Goal: Information Seeking & Learning: Learn about a topic

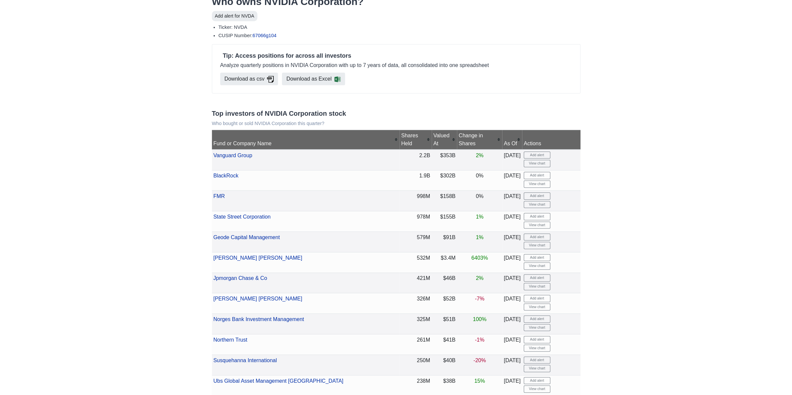
scroll to position [32, 0]
click at [401, 147] on div "Shares Held" at bounding box center [415, 139] width 29 height 16
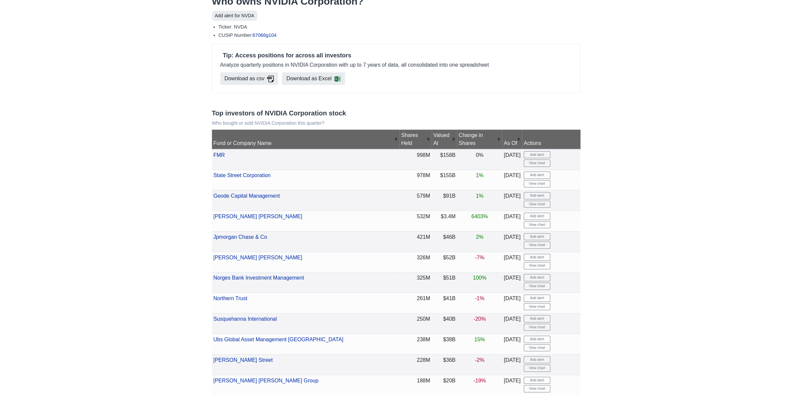
click at [401, 147] on div "Shares Held" at bounding box center [415, 139] width 29 height 16
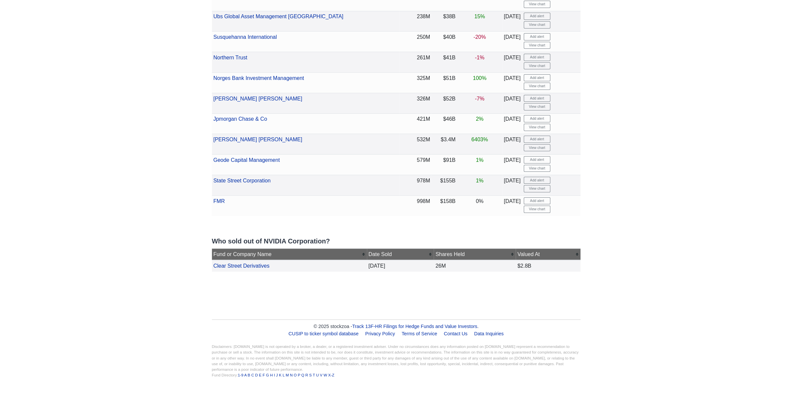
scroll to position [3793, 0]
click at [248, 263] on link "Clear Street Derivatives" at bounding box center [241, 266] width 56 height 6
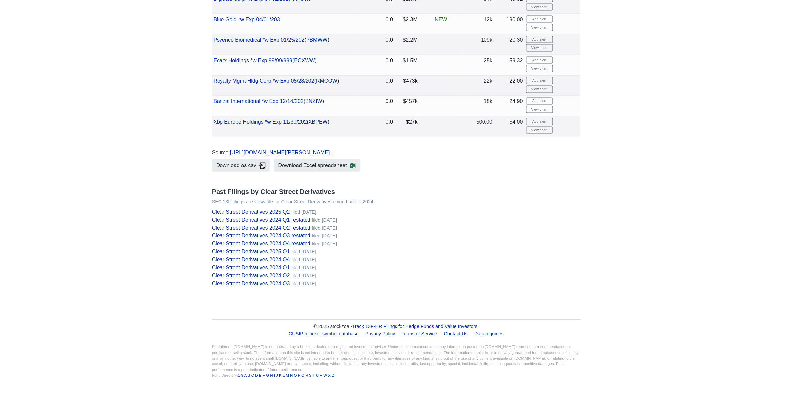
scroll to position [991, 0]
click at [239, 215] on link "Clear Street Derivatives 2025 Q2" at bounding box center [251, 212] width 78 height 6
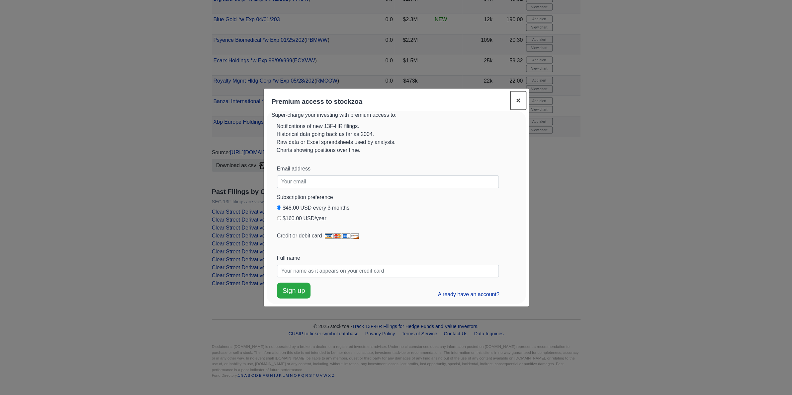
click at [516, 96] on span "×" at bounding box center [518, 100] width 5 height 9
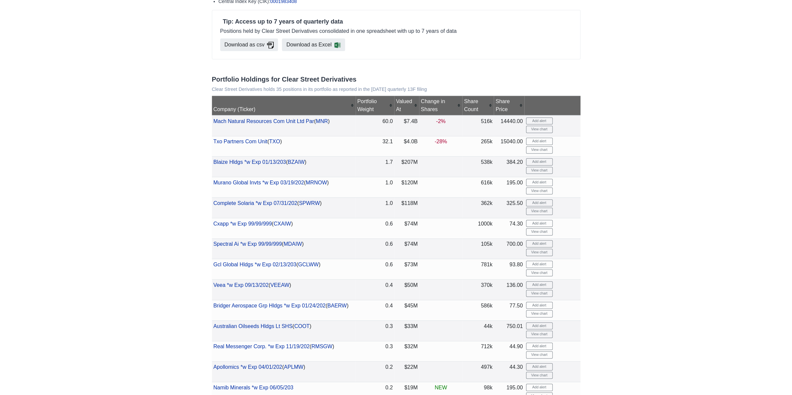
scroll to position [127, 0]
click at [468, 113] on div "Share Count" at bounding box center [478, 105] width 28 height 16
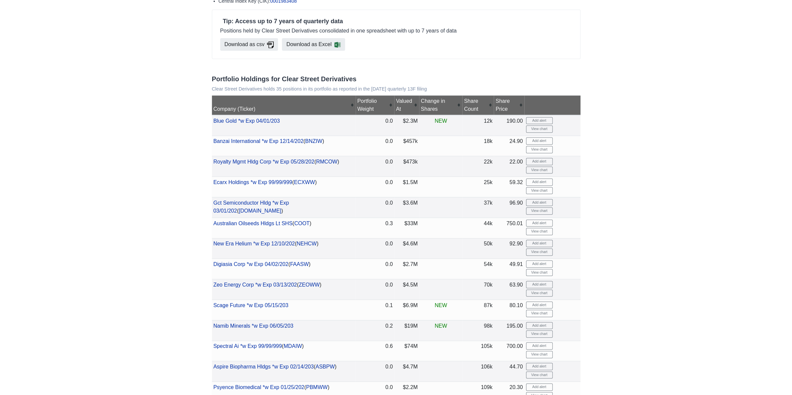
click at [500, 113] on div "Share Price" at bounding box center [508, 105] width 27 height 16
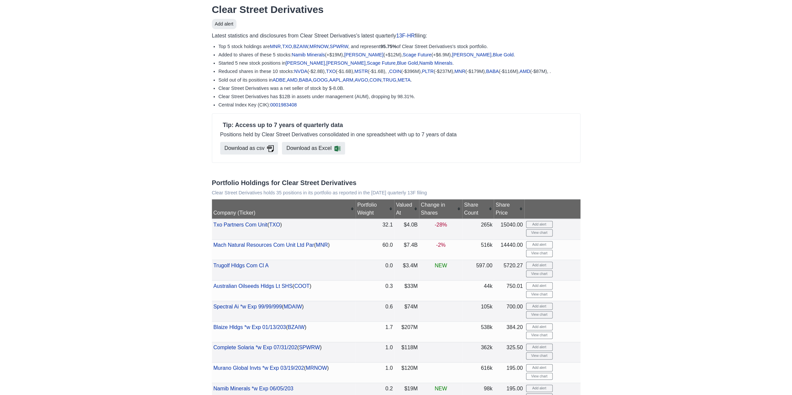
scroll to position [0, 0]
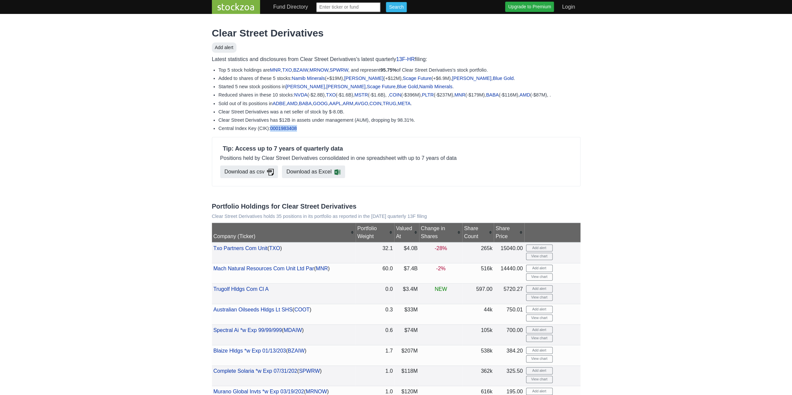
drag, startPoint x: 303, startPoint y: 135, endPoint x: 272, endPoint y: 137, distance: 31.6
click at [314, 132] on li "Central Index Key (CIK): 0001983408" at bounding box center [399, 128] width 362 height 7
click at [286, 131] on link "0001983408" at bounding box center [283, 128] width 27 height 5
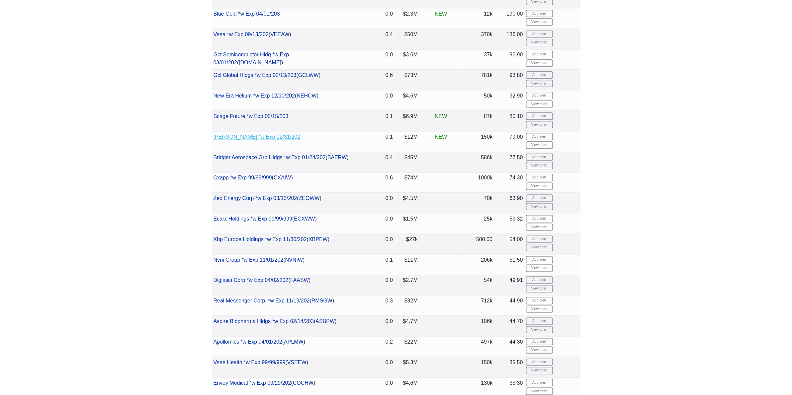
scroll to position [420, 0]
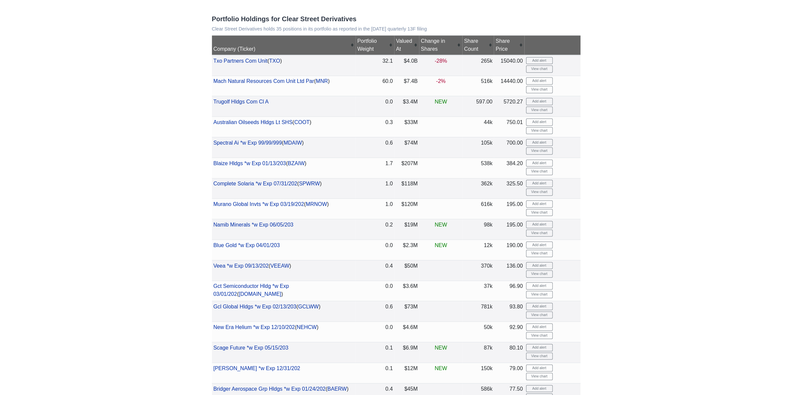
click at [357, 53] on div "Portfolio Weight" at bounding box center [375, 45] width 36 height 16
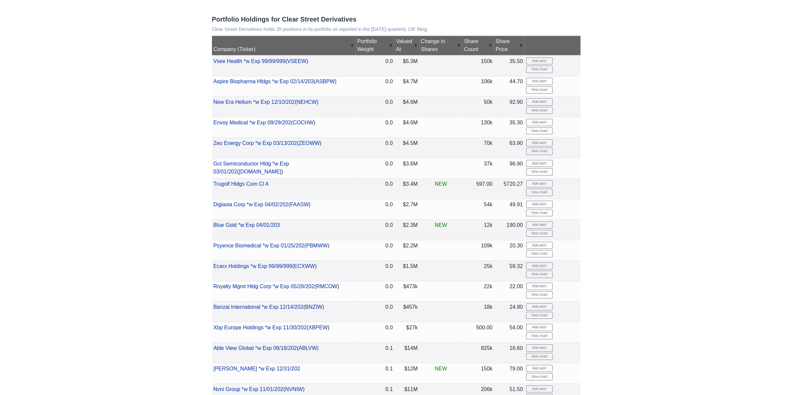
click at [357, 53] on div "Portfolio Weight" at bounding box center [375, 46] width 36 height 16
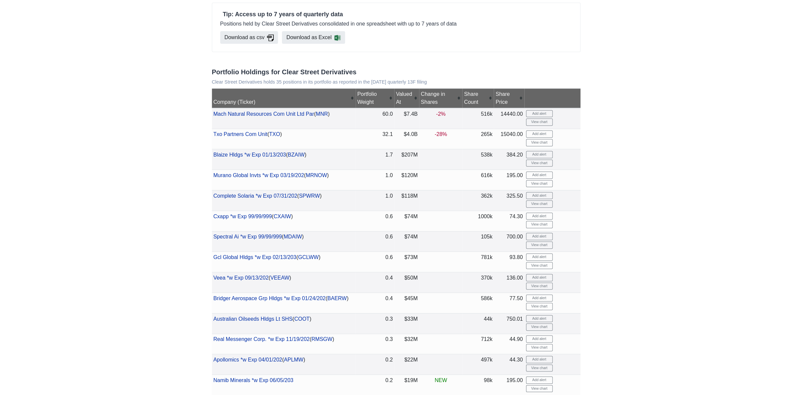
scroll to position [135, 0]
click at [324, 116] on link "MNR" at bounding box center [322, 114] width 12 height 6
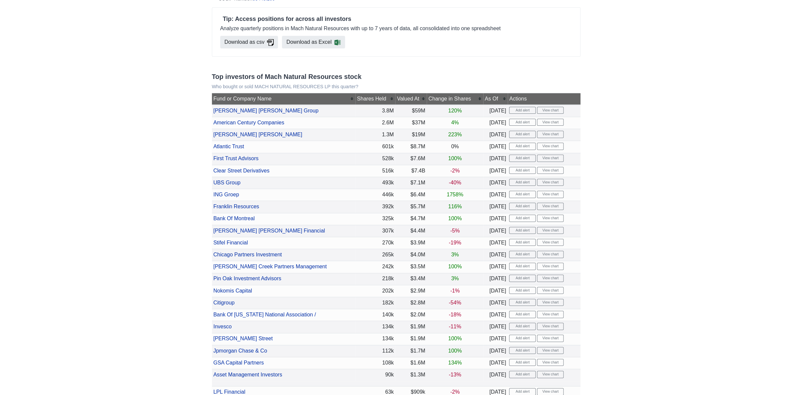
scroll to position [69, 0]
